Goal: Task Accomplishment & Management: Manage account settings

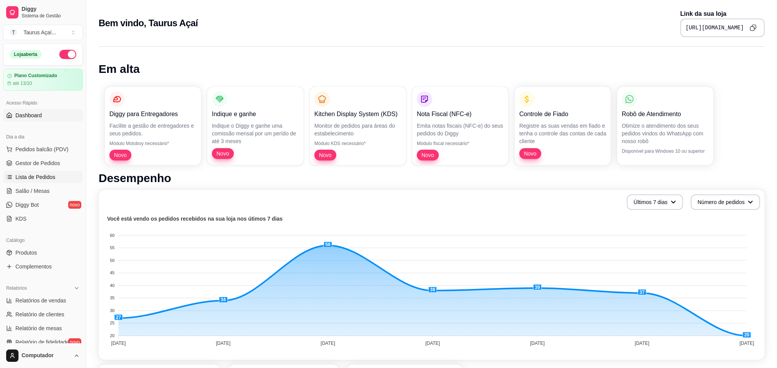
click at [38, 176] on span "Lista de Pedidos" at bounding box center [35, 177] width 40 height 8
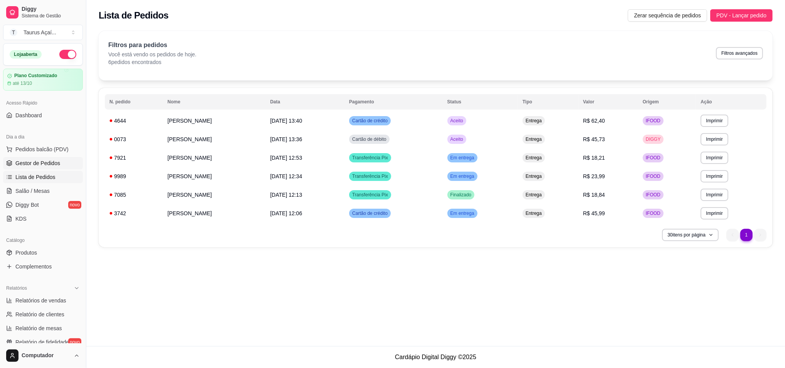
click at [23, 158] on link "Gestor de Pedidos" at bounding box center [43, 163] width 80 height 12
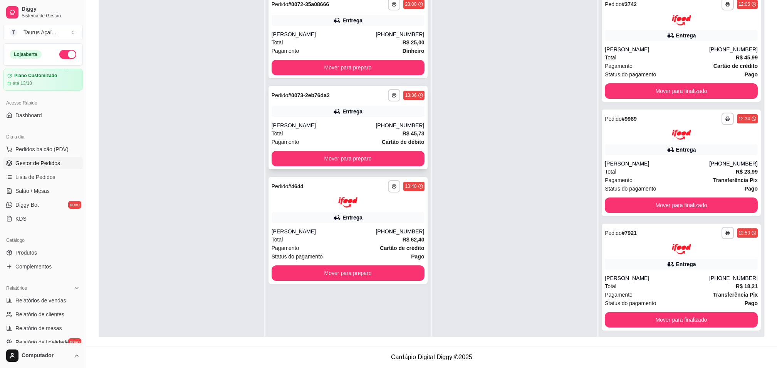
click at [290, 121] on div "[PERSON_NAME]" at bounding box center [324, 125] width 104 height 8
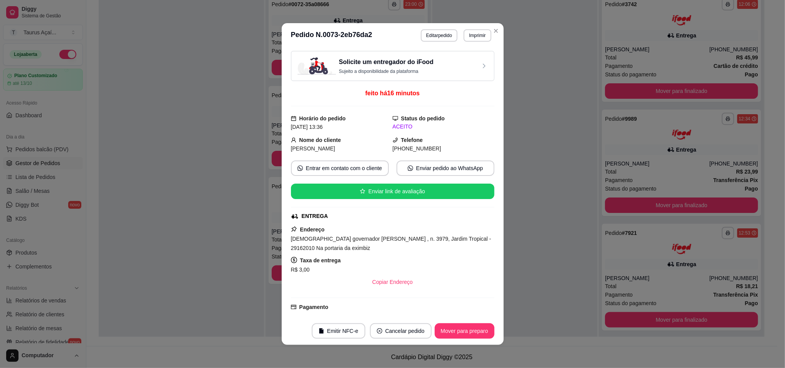
click at [476, 339] on footer "Emitir NFC-e Cancelar pedido Mover para preparo" at bounding box center [393, 331] width 222 height 28
click at [476, 335] on button "Mover para preparo" at bounding box center [464, 330] width 58 height 15
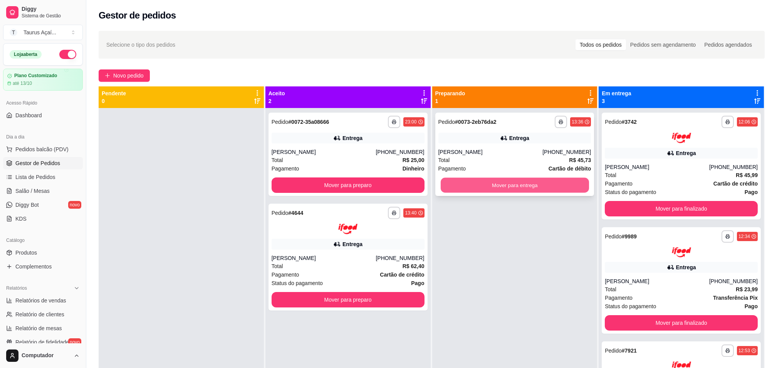
click at [552, 186] on button "Mover para entrega" at bounding box center [514, 185] width 148 height 15
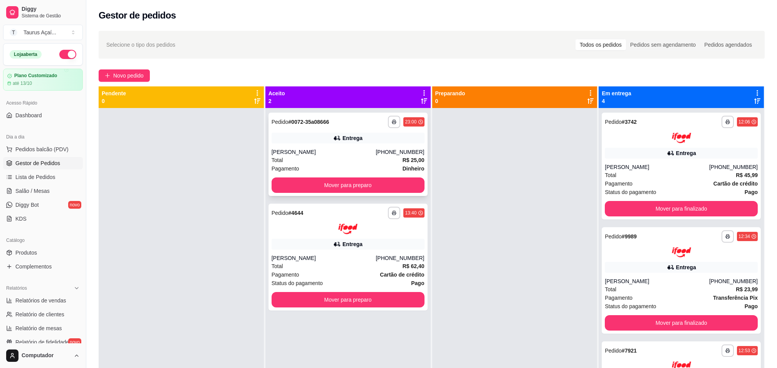
click at [315, 143] on div "Entrega" at bounding box center [348, 138] width 153 height 11
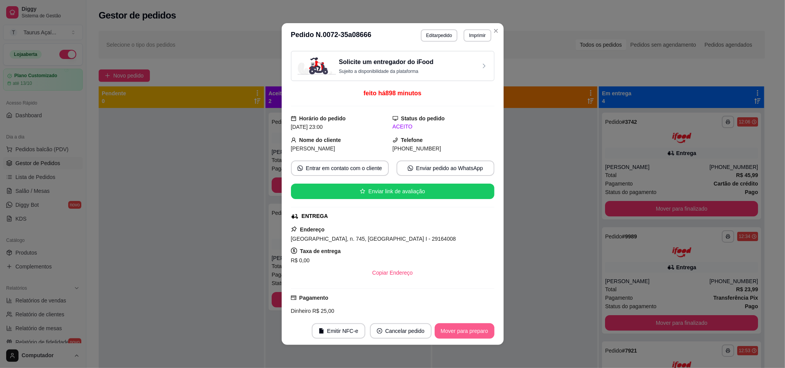
click at [482, 325] on button "Mover para preparo" at bounding box center [465, 330] width 60 height 15
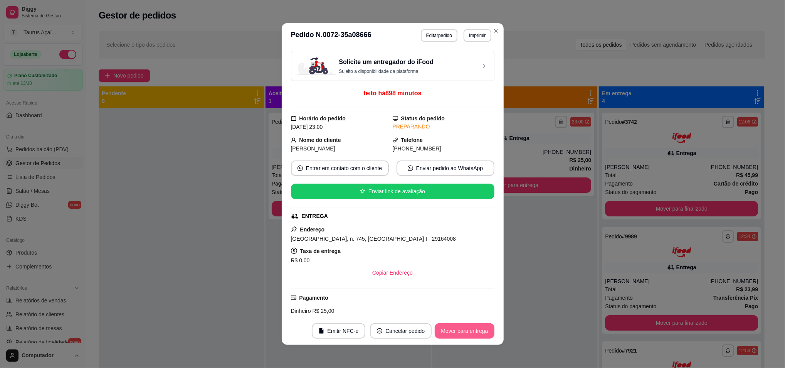
click at [480, 330] on button "Mover para entrega" at bounding box center [464, 330] width 59 height 15
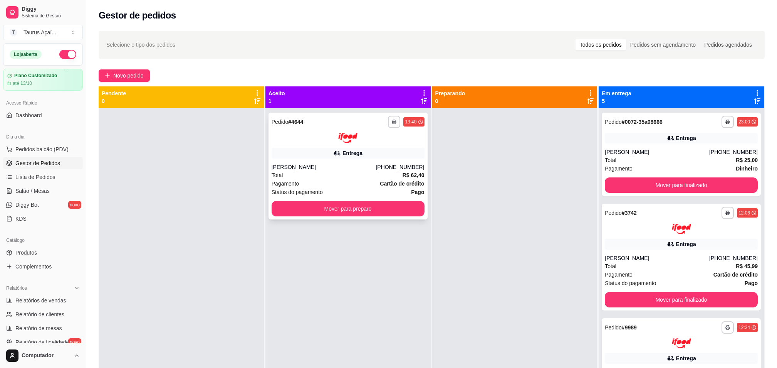
click at [384, 217] on div "**********" at bounding box center [348, 166] width 159 height 107
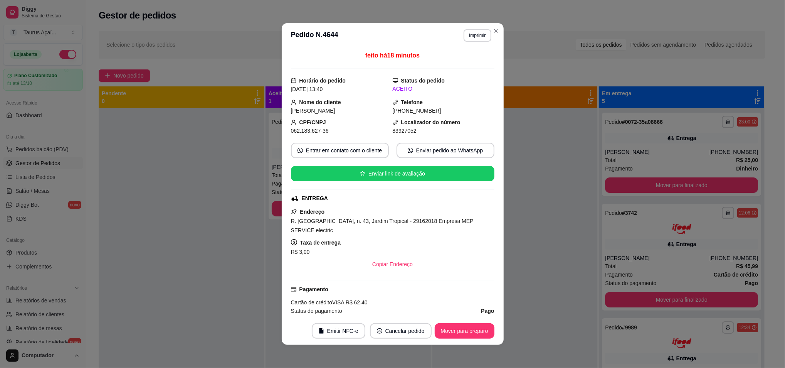
click at [444, 339] on footer "Emitir NFC-e Cancelar pedido Mover para preparo" at bounding box center [393, 331] width 222 height 28
click at [446, 328] on button "Mover para preparo" at bounding box center [464, 330] width 58 height 15
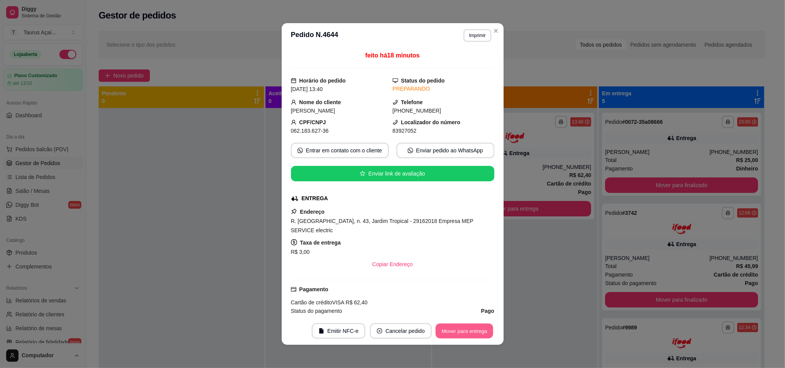
click at [446, 328] on button "Mover para entrega" at bounding box center [465, 330] width 58 height 15
